Goal: Register for event/course: Sign up to attend an event or enroll in a course

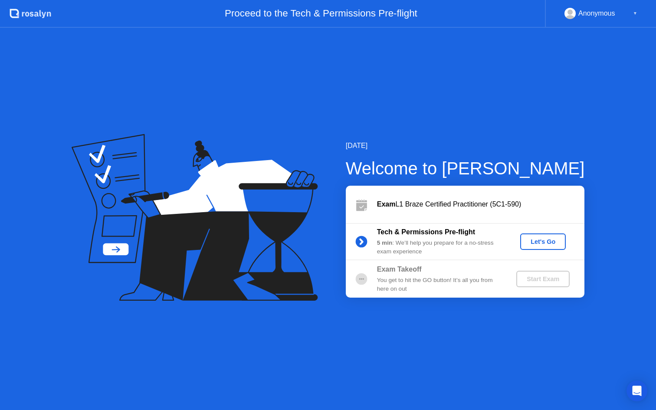
click at [557, 240] on div "Let's Go" at bounding box center [543, 241] width 39 height 7
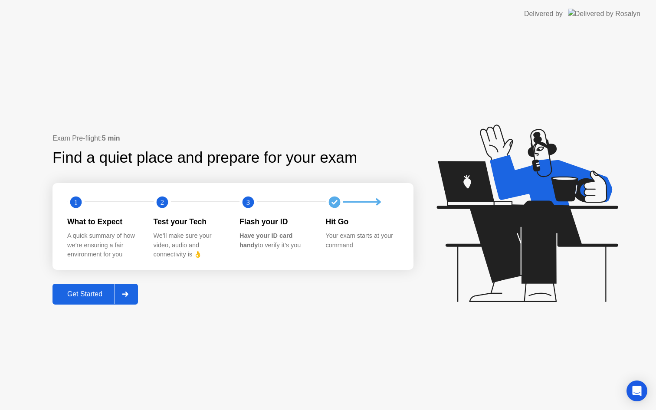
click at [102, 298] on div "Get Started" at bounding box center [84, 294] width 59 height 8
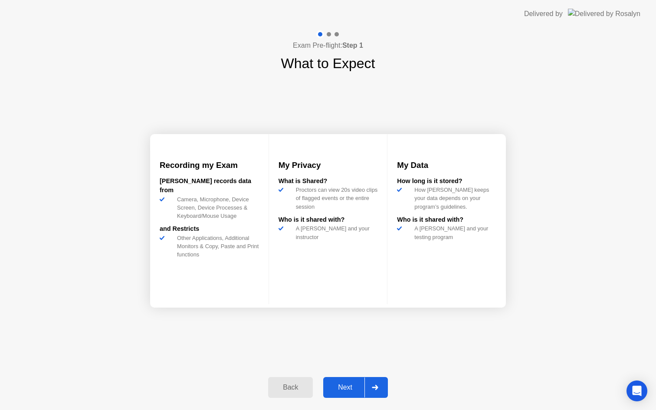
click at [339, 384] on div "Next" at bounding box center [345, 388] width 39 height 8
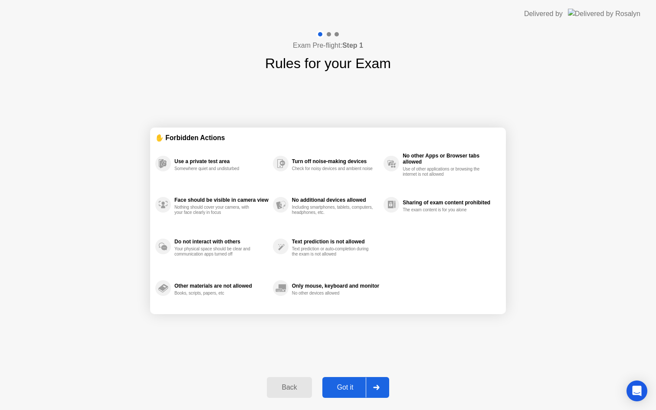
click at [339, 384] on div "Got it" at bounding box center [345, 388] width 41 height 8
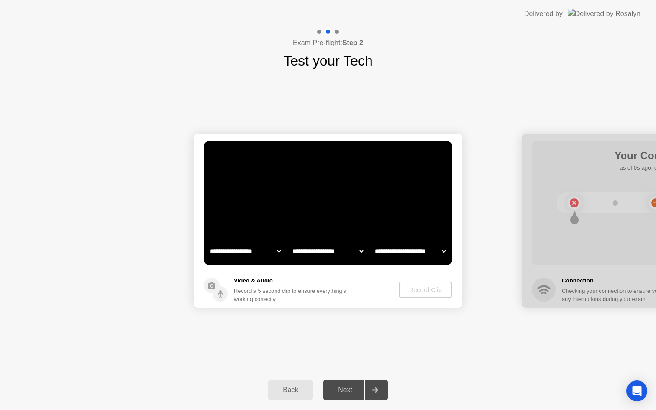
select select "**********"
select select "*******"
click at [264, 254] on select "**********" at bounding box center [245, 251] width 74 height 17
click at [408, 292] on div "Record Clip" at bounding box center [426, 289] width 46 height 7
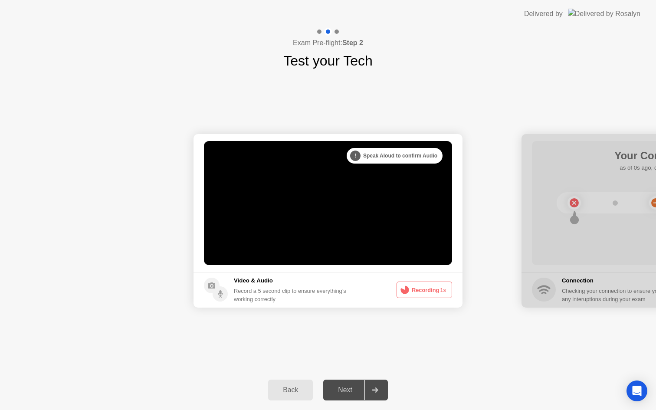
click at [412, 294] on button "Recording 1s" at bounding box center [425, 290] width 56 height 16
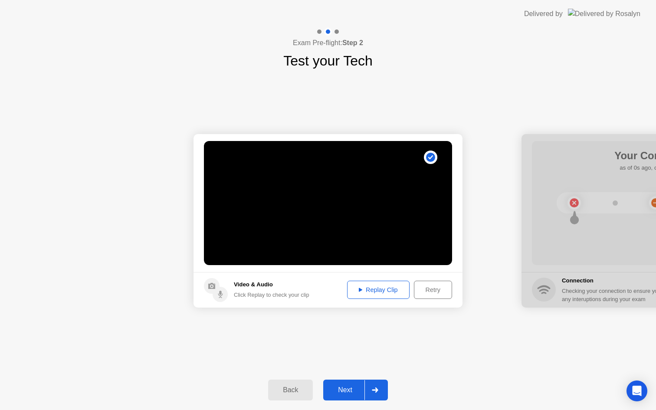
click at [381, 287] on div "Replay Clip" at bounding box center [378, 289] width 56 height 7
click at [345, 390] on div "Next" at bounding box center [345, 390] width 39 height 8
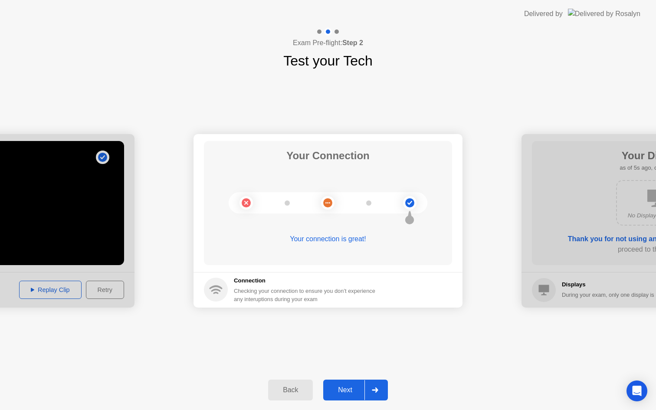
click at [344, 390] on div "Next" at bounding box center [345, 390] width 39 height 8
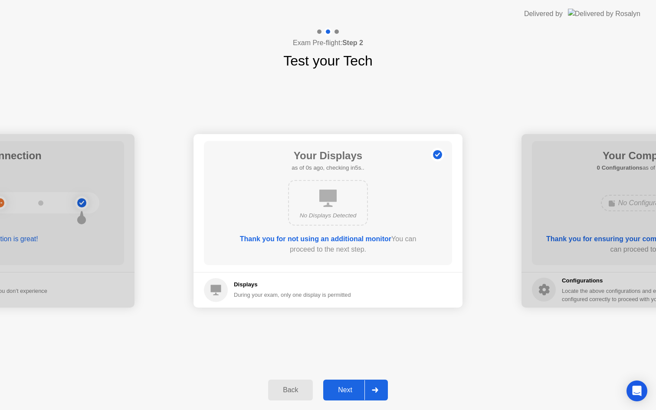
click at [344, 394] on div "Next" at bounding box center [345, 390] width 39 height 8
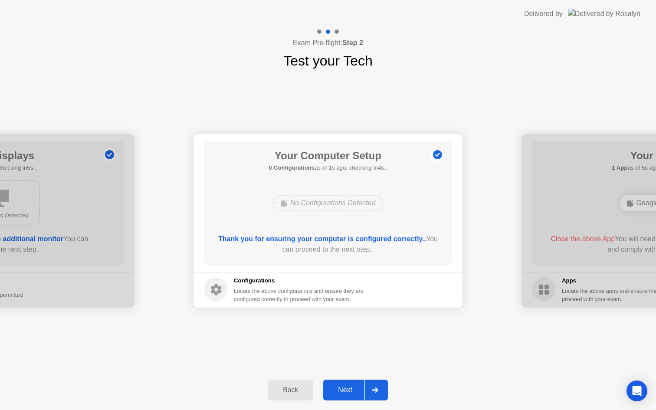
click at [344, 394] on div "Next" at bounding box center [345, 390] width 39 height 8
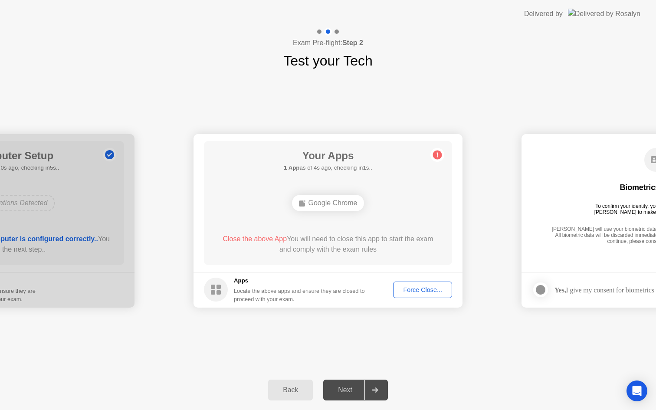
click at [413, 293] on div "Force Close..." at bounding box center [422, 289] width 53 height 7
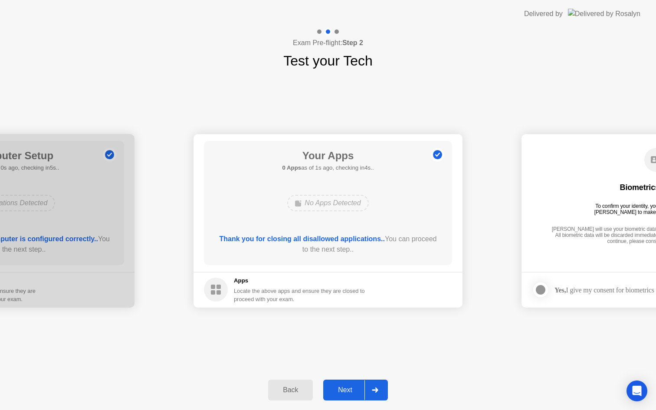
click at [349, 394] on div "Next" at bounding box center [345, 390] width 39 height 8
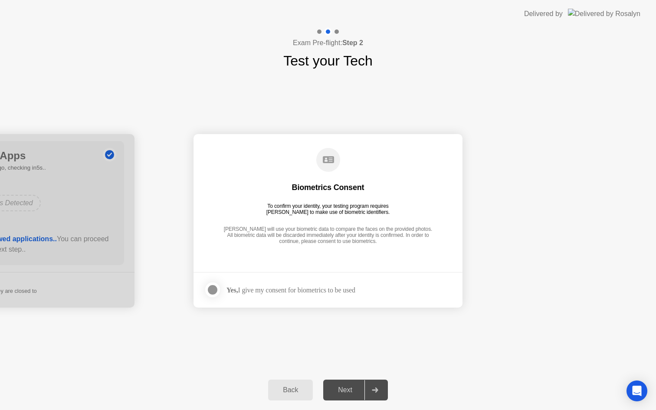
click at [211, 295] on div at bounding box center [212, 290] width 10 height 10
click at [348, 395] on button "Next" at bounding box center [355, 390] width 65 height 21
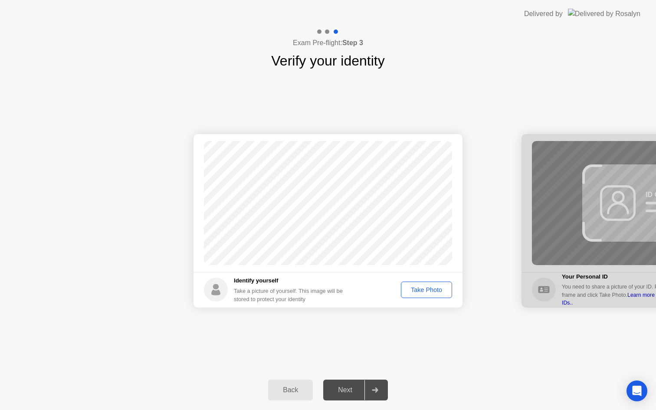
click at [424, 290] on div "Take Photo" at bounding box center [426, 289] width 45 height 7
click at [347, 388] on div "Next" at bounding box center [345, 390] width 39 height 8
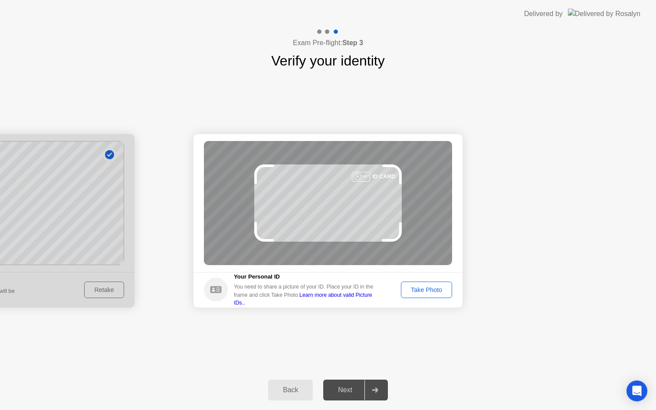
click at [414, 289] on div "Take Photo" at bounding box center [426, 289] width 45 height 7
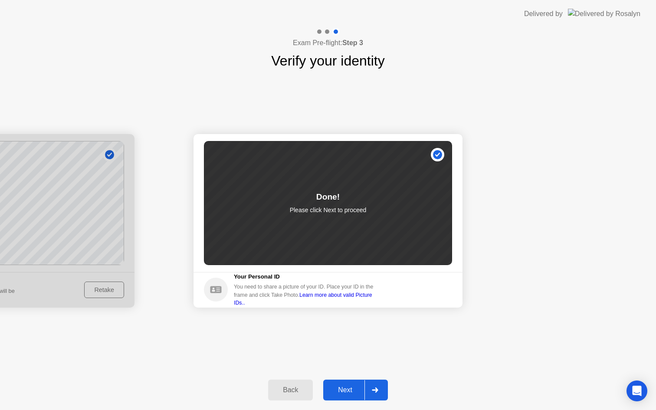
click at [356, 391] on div "Next" at bounding box center [345, 390] width 39 height 8
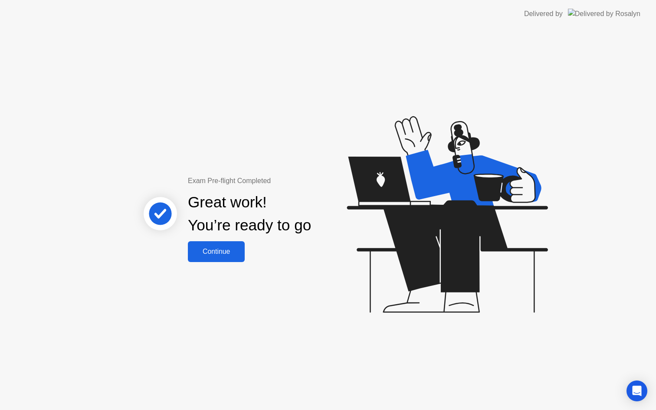
click at [233, 252] on div "Continue" at bounding box center [217, 252] width 52 height 8
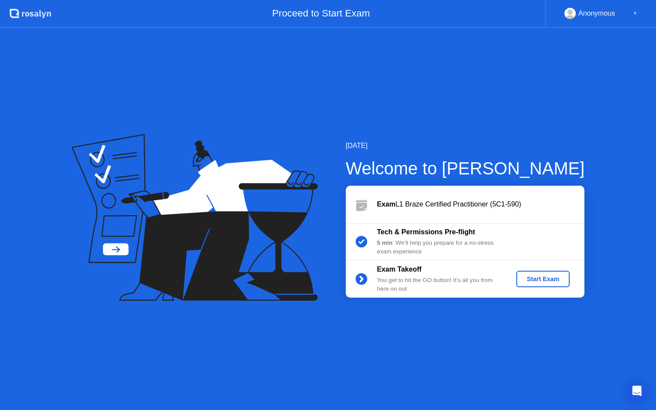
click at [538, 282] on div "Start Exam" at bounding box center [543, 279] width 46 height 7
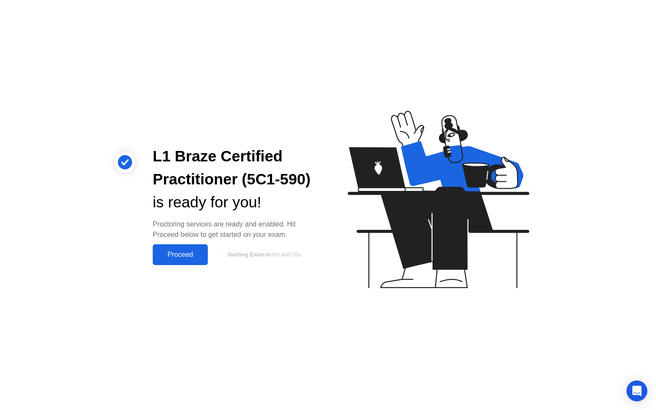
click at [181, 258] on div "Proceed" at bounding box center [180, 255] width 50 height 8
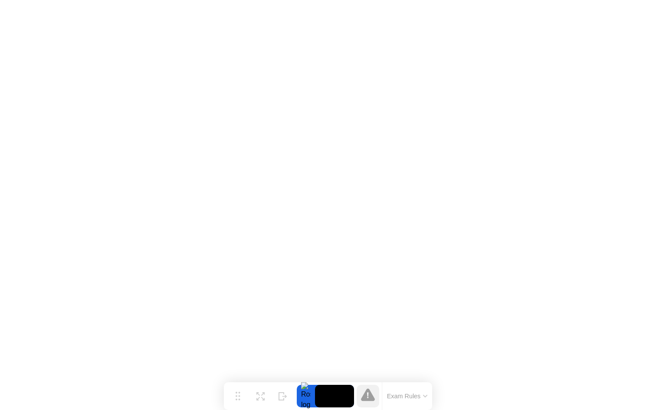
click at [421, 397] on button "Exam Rules" at bounding box center [407, 396] width 46 height 8
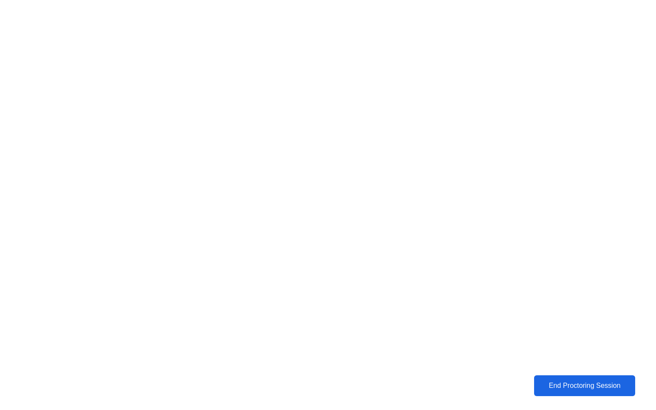
click at [550, 387] on div "End Proctoring Session" at bounding box center [585, 386] width 96 height 8
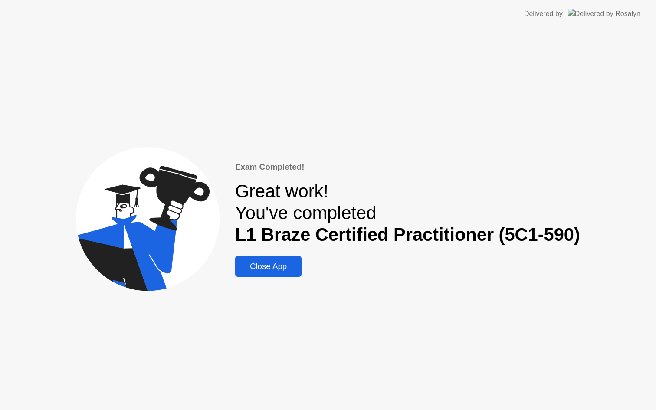
click at [261, 273] on button "Close App" at bounding box center [268, 266] width 66 height 21
